Goal: Book appointment/travel/reservation

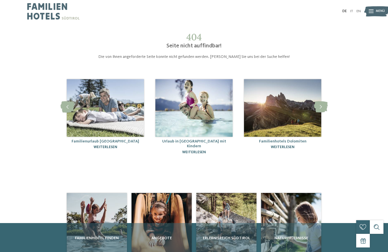
click at [53, 11] on img at bounding box center [53, 11] width 52 height 23
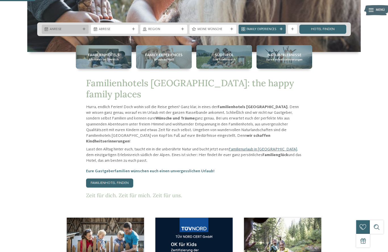
scroll to position [189, 0]
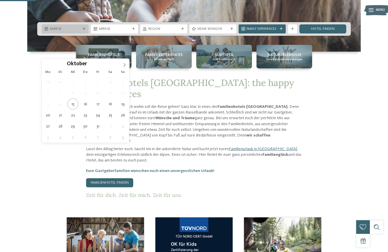
click at [71, 33] on div "Anreise" at bounding box center [65, 28] width 47 height 9
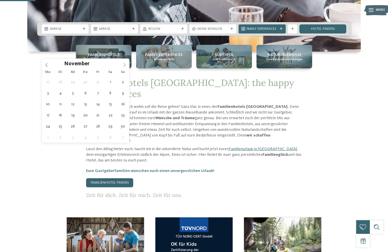
click at [125, 65] on icon at bounding box center [124, 65] width 2 height 4
type div "27.12.2025"
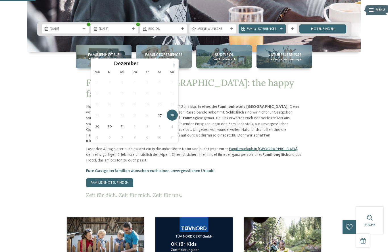
type input "****"
click at [173, 66] on icon at bounding box center [173, 65] width 4 height 4
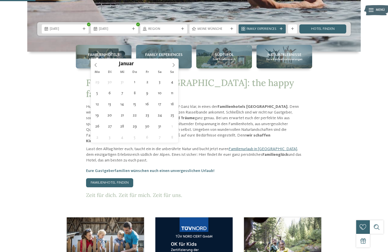
type div "02.01.2026"
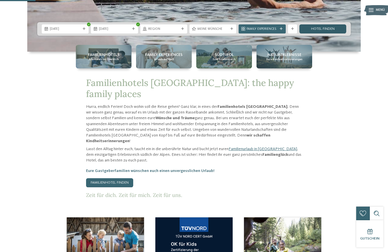
click at [315, 33] on link "Hotel finden" at bounding box center [322, 28] width 47 height 9
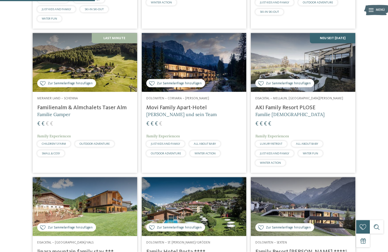
scroll to position [281, 0]
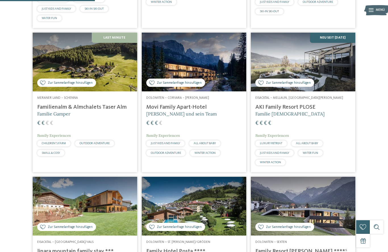
click at [114, 111] on h4 "Familienalm & Almchalets Taser Alm" at bounding box center [84, 107] width 95 height 7
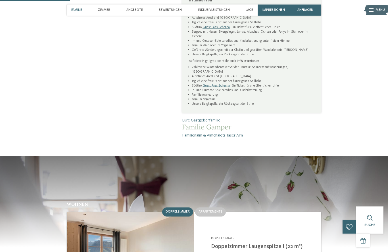
scroll to position [266, 0]
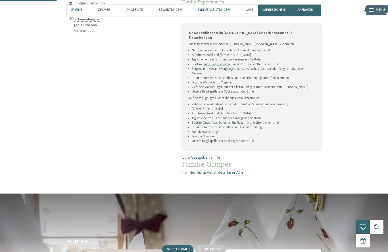
click at [206, 10] on span "Inklusivleistungen" at bounding box center [214, 10] width 32 height 4
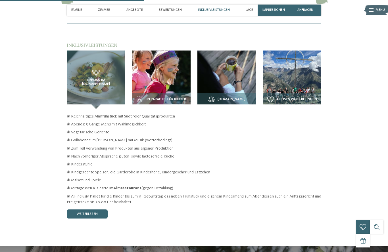
scroll to position [676, 0]
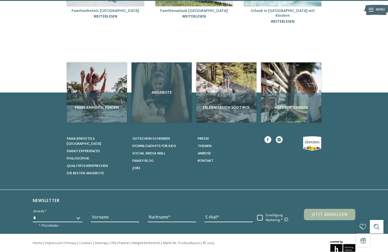
scroll to position [130, 0]
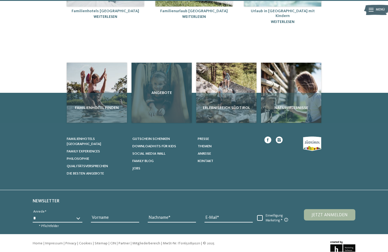
click at [160, 97] on div "Angebote" at bounding box center [161, 93] width 60 height 60
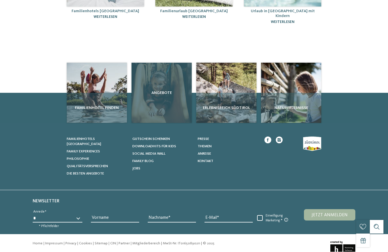
scroll to position [0, 0]
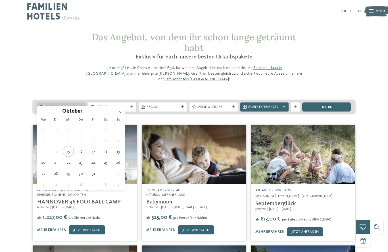
click at [68, 104] on div "Anreise" at bounding box center [61, 106] width 49 height 9
